Goal: Task Accomplishment & Management: Manage account settings

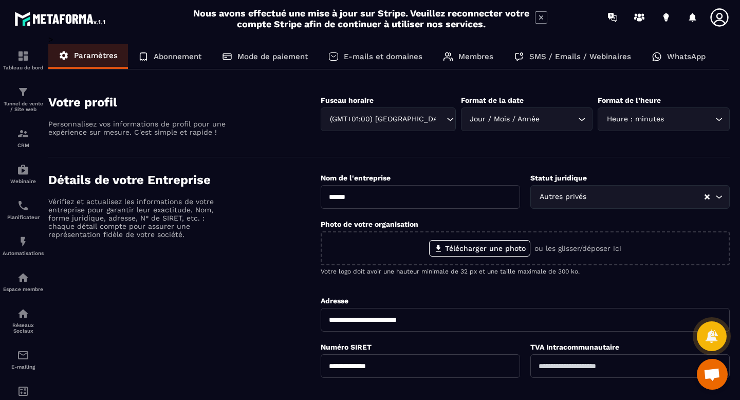
click at [674, 59] on p "WhatsApp" at bounding box center [686, 56] width 39 height 9
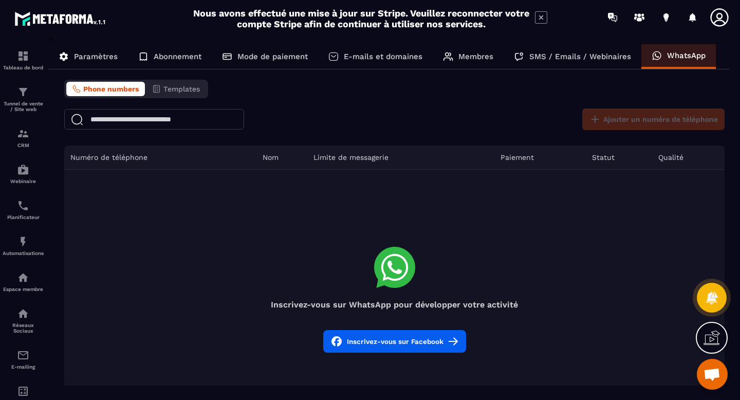
click at [394, 274] on icon at bounding box center [394, 267] width 41 height 41
click at [127, 121] on input "text" at bounding box center [154, 119] width 180 height 21
click at [171, 58] on p "Abonnement" at bounding box center [178, 56] width 48 height 9
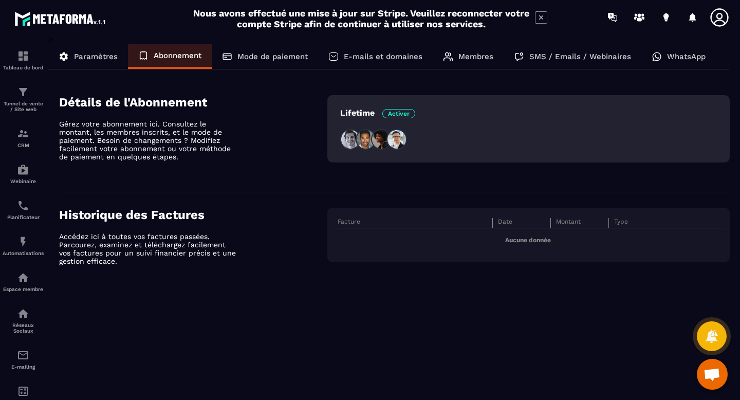
click at [253, 52] on p "Mode de paiement" at bounding box center [272, 56] width 70 height 9
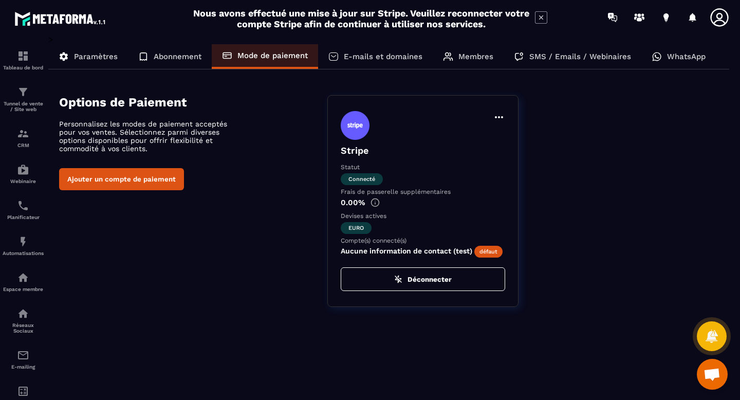
click at [376, 50] on div "E-mails et domaines" at bounding box center [375, 56] width 115 height 25
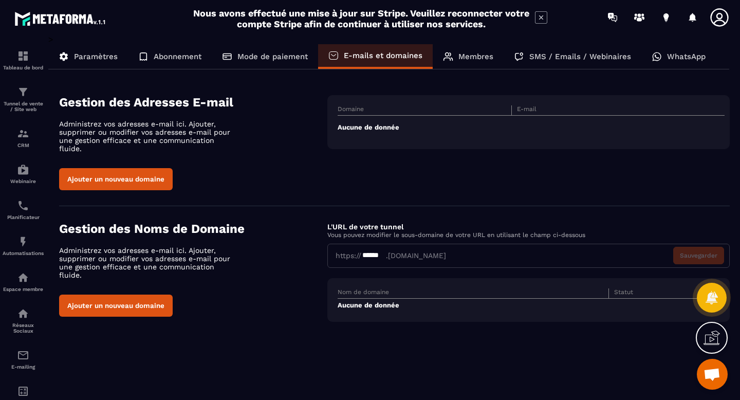
click at [441, 245] on div "https:// ****** .[DOMAIN_NAME] Sauvegarder" at bounding box center [528, 256] width 402 height 24
click at [132, 295] on button "Ajouter un nouveau domaine" at bounding box center [116, 306] width 114 height 22
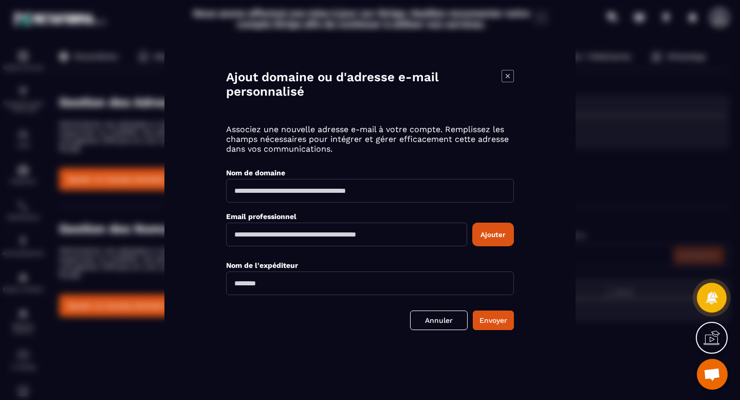
drag, startPoint x: 414, startPoint y: 237, endPoint x: 240, endPoint y: 240, distance: 173.8
click at [240, 240] on input "Modal window" at bounding box center [346, 235] width 241 height 24
type input "**********"
click at [249, 286] on input "Modal window" at bounding box center [370, 283] width 288 height 24
type input "******"
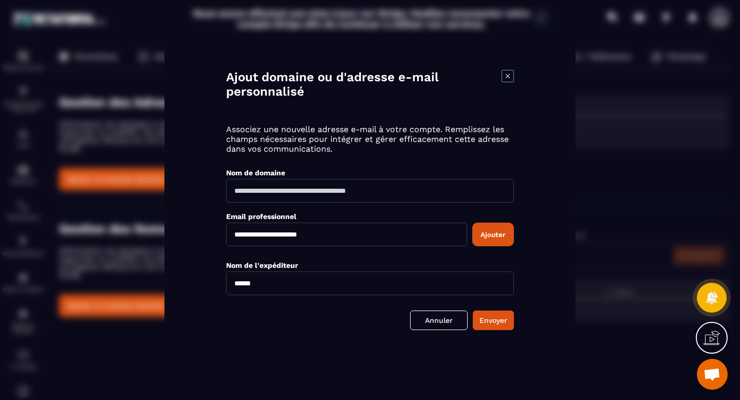
click at [265, 190] on input "Modal window" at bounding box center [370, 191] width 288 height 24
type input "*********"
click at [492, 322] on button "Envoyer" at bounding box center [493, 320] width 41 height 20
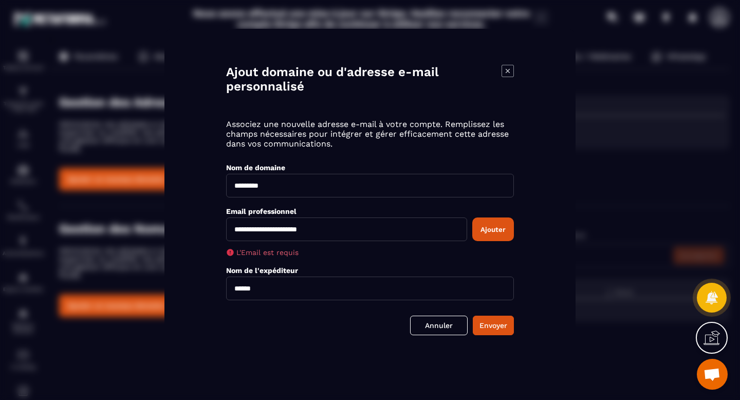
click at [486, 234] on button "Ajouter" at bounding box center [493, 229] width 42 height 24
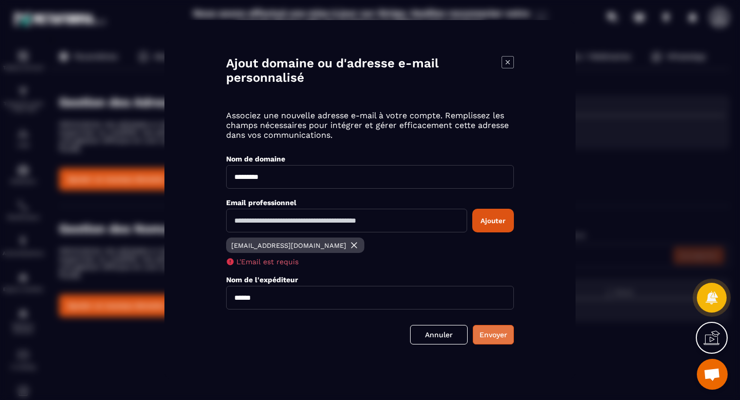
click at [496, 340] on button "Envoyer" at bounding box center [493, 335] width 41 height 20
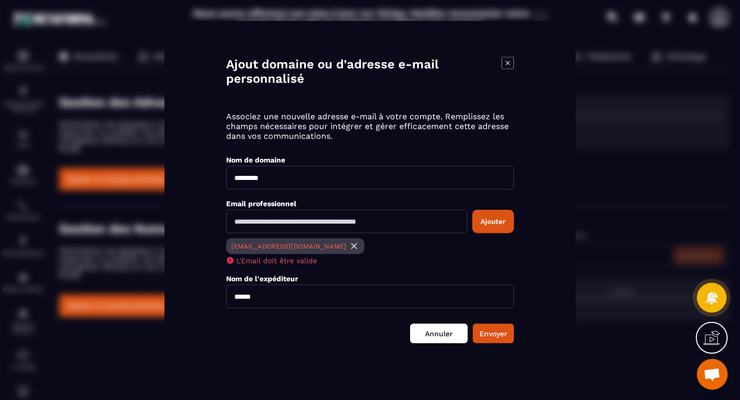
click at [453, 338] on link "Annuler" at bounding box center [439, 334] width 58 height 20
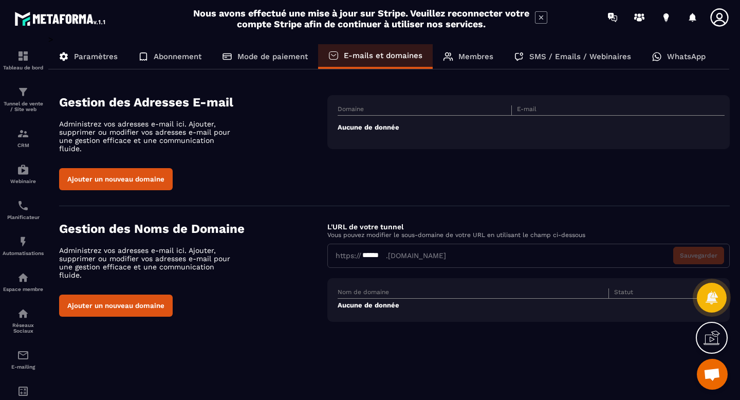
click at [466, 61] on div "Membres" at bounding box center [468, 56] width 71 height 25
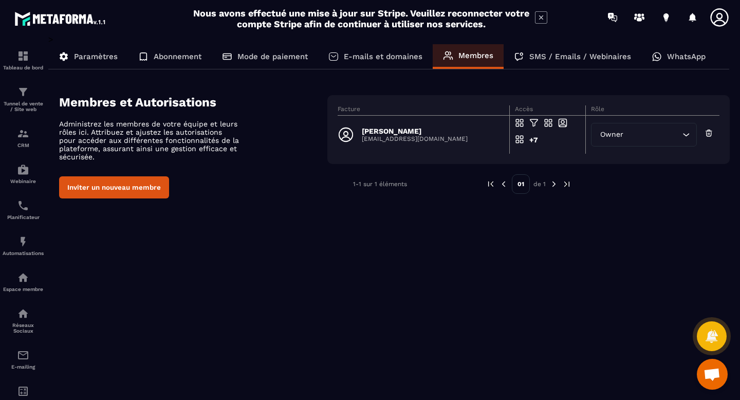
click at [539, 52] on p "SMS / Emails / Webinaires" at bounding box center [580, 56] width 102 height 9
